Goal: Transaction & Acquisition: Purchase product/service

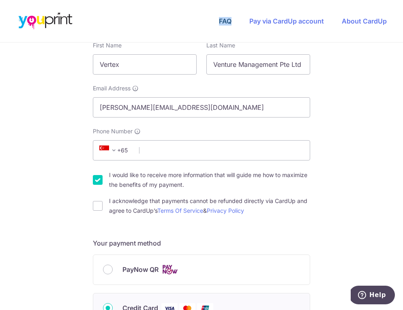
scroll to position [242, 0]
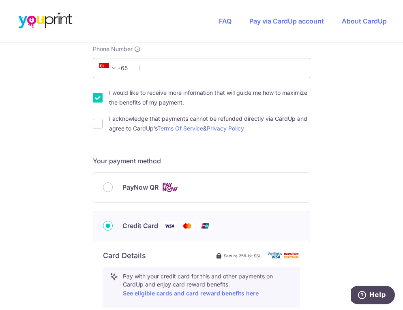
click at [152, 190] on div "PayNow QR" at bounding box center [201, 188] width 216 height 30
click at [108, 182] on div "PayNow QR" at bounding box center [201, 187] width 197 height 10
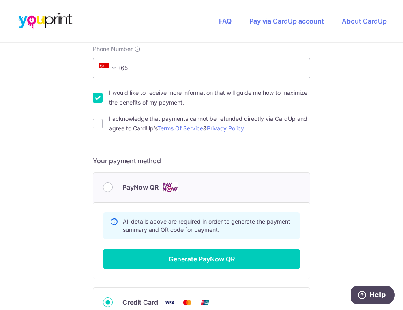
scroll to position [324, 0]
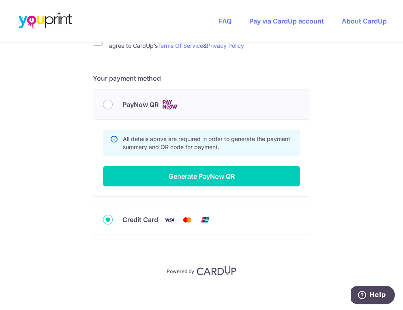
click at [110, 103] on div "PayNow QR" at bounding box center [201, 105] width 197 height 10
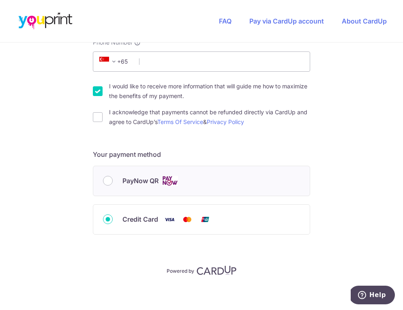
scroll to position [248, 0]
click at [106, 178] on input "PayNow QR" at bounding box center [108, 181] width 10 height 10
radio input "true"
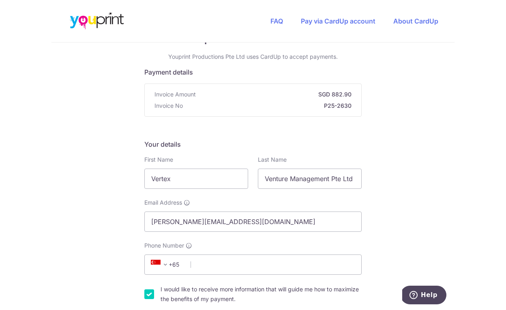
scroll to position [45, 0]
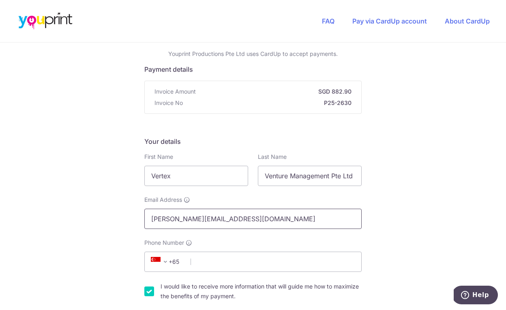
click at [257, 225] on input "[PERSON_NAME][EMAIL_ADDRESS][DOMAIN_NAME]" at bounding box center [252, 219] width 217 height 20
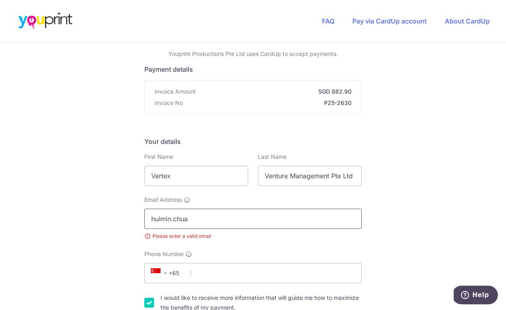
type input "[EMAIL_ADDRESS][DOMAIN_NAME]"
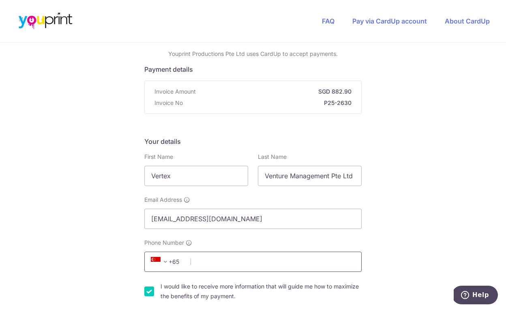
click at [242, 263] on input "Phone Number" at bounding box center [252, 262] width 217 height 20
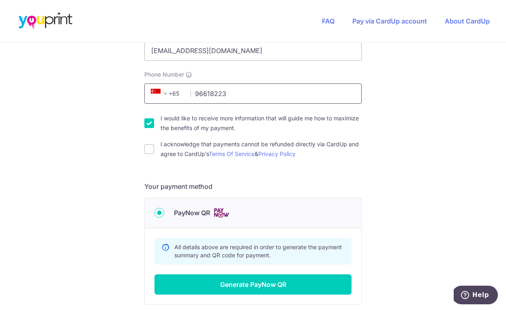
scroll to position [225, 0]
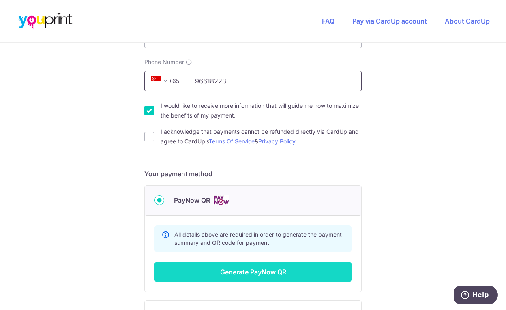
type input "96618223"
click at [214, 270] on button "Generate PayNow QR" at bounding box center [252, 272] width 197 height 20
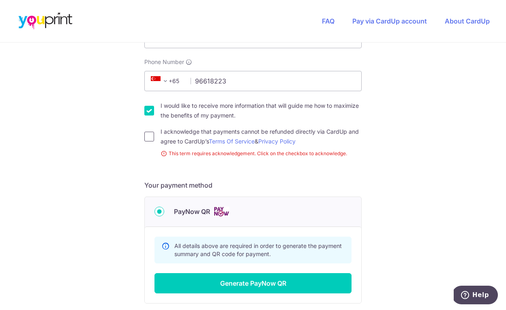
click at [146, 137] on input "I acknowledge that payments cannot be refunded directly via CardUp and agree to…" at bounding box center [149, 137] width 10 height 10
checkbox input "true"
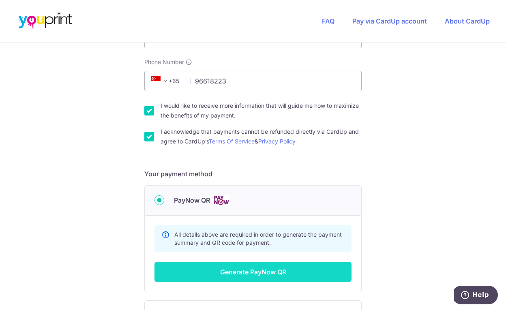
click at [194, 272] on button "Generate PayNow QR" at bounding box center [252, 272] width 197 height 20
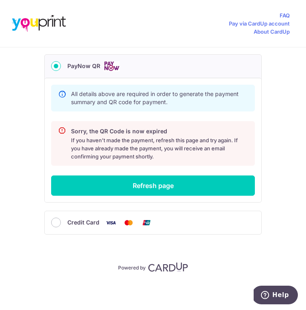
scroll to position [416, 0]
